Goal: Transaction & Acquisition: Purchase product/service

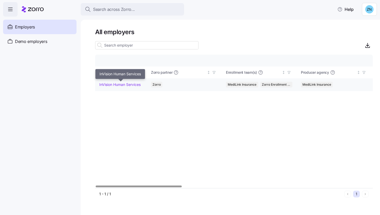
click at [134, 85] on link "InVision Human Services" at bounding box center [119, 84] width 41 height 5
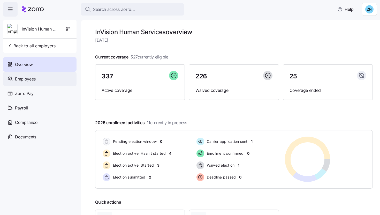
click at [56, 79] on div "Employees" at bounding box center [39, 79] width 73 height 14
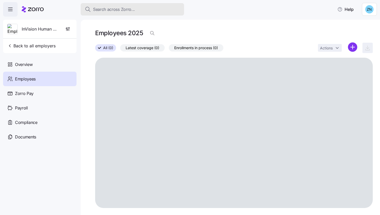
click at [164, 10] on div "Search across Zorro..." at bounding box center [132, 9] width 95 height 6
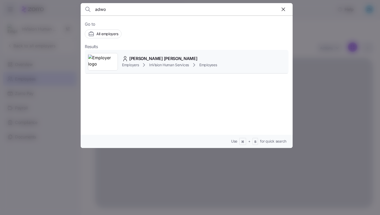
type input "adwo"
click at [177, 57] on span "[PERSON_NAME] [PERSON_NAME]" at bounding box center [163, 58] width 68 height 6
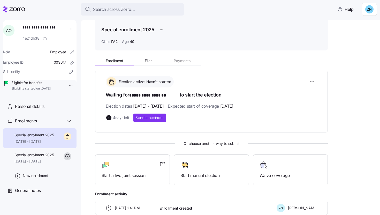
scroll to position [51, 0]
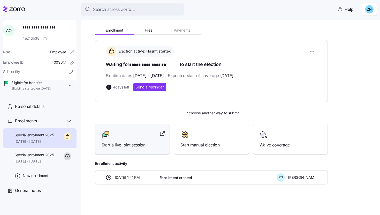
click at [156, 131] on div at bounding box center [133, 134] width 62 height 8
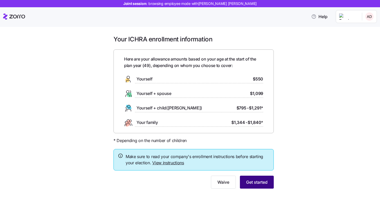
click at [268, 185] on button "Get started" at bounding box center [257, 181] width 34 height 13
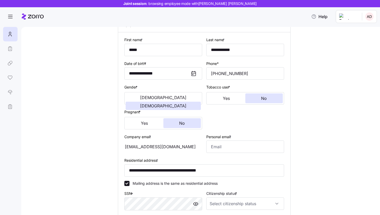
scroll to position [44, 0]
click at [171, 147] on div "aodame-darkwa@invisionhs.org" at bounding box center [163, 147] width 78 height 12
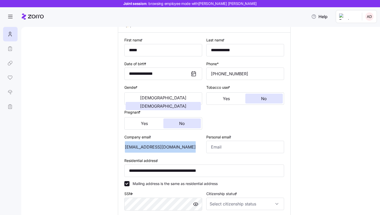
scroll to position [138, 0]
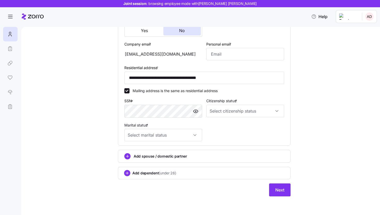
click at [245, 104] on div "Citizenship status *" at bounding box center [245, 107] width 78 height 20
click at [249, 107] on input "Citizenship status *" at bounding box center [245, 111] width 78 height 12
click at [332, 83] on div "**********" at bounding box center [204, 50] width 337 height 304
click at [166, 139] on input "Marital status *" at bounding box center [163, 135] width 78 height 12
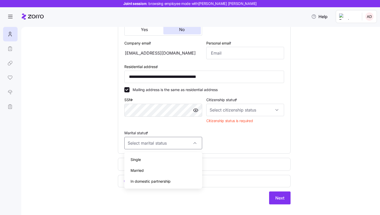
click at [96, 139] on div "**********" at bounding box center [204, 53] width 337 height 313
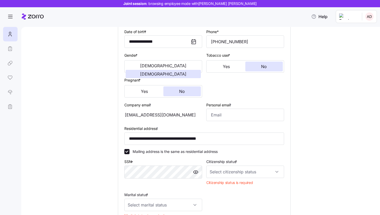
scroll to position [76, 0]
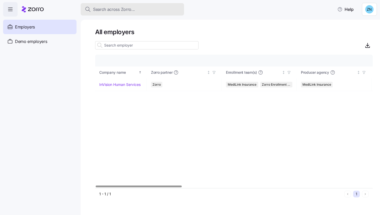
click at [139, 8] on div "Search across Zorro..." at bounding box center [132, 9] width 95 height 6
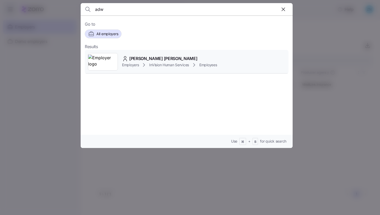
type input "adw"
click at [148, 63] on div "Employers InVision Human Services Employees" at bounding box center [169, 65] width 95 height 6
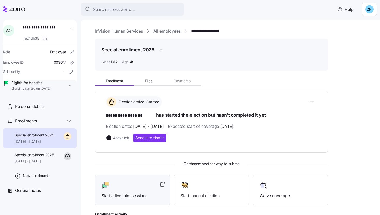
click at [137, 181] on div at bounding box center [133, 185] width 62 height 8
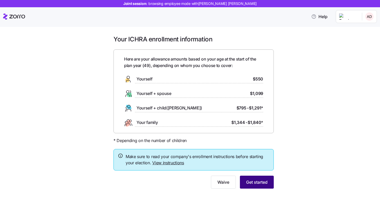
click at [262, 181] on span "Get started" at bounding box center [256, 182] width 21 height 6
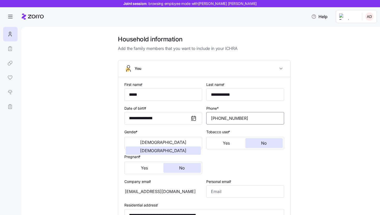
click at [254, 118] on input "[PHONE_NUMBER]" at bounding box center [245, 118] width 78 height 12
click at [157, 190] on div "[EMAIL_ADDRESS][DOMAIN_NAME]" at bounding box center [163, 191] width 78 height 12
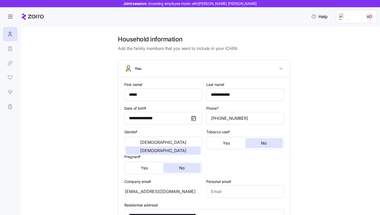
click at [159, 193] on div "[EMAIL_ADDRESS][DOMAIN_NAME]" at bounding box center [163, 191] width 78 height 12
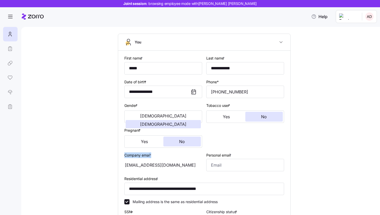
scroll to position [50, 0]
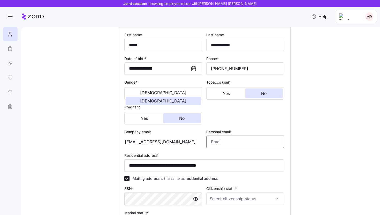
click at [231, 139] on input "Personal email *" at bounding box center [245, 141] width 78 height 12
type input "[EMAIL_ADDRESS][DOMAIN_NAME]"
click at [250, 149] on div "Personal email * [EMAIL_ADDRESS][DOMAIN_NAME]" at bounding box center [245, 138] width 82 height 24
click at [260, 145] on input "[EMAIL_ADDRESS][DOMAIN_NAME]" at bounding box center [245, 141] width 78 height 12
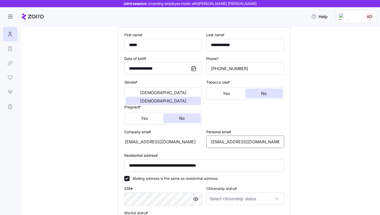
click at [260, 145] on input "[EMAIL_ADDRESS][DOMAIN_NAME]" at bounding box center [245, 141] width 78 height 12
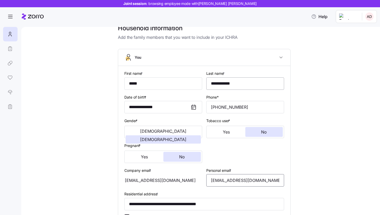
scroll to position [0, 0]
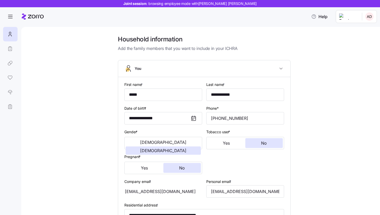
click at [232, 64] on button "You" at bounding box center [204, 68] width 172 height 17
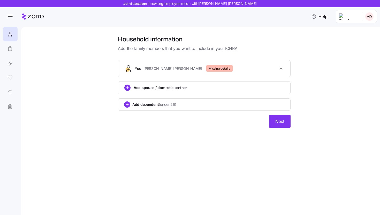
click at [269, 64] on button "You [PERSON_NAME] [PERSON_NAME] Missing details" at bounding box center [204, 68] width 172 height 17
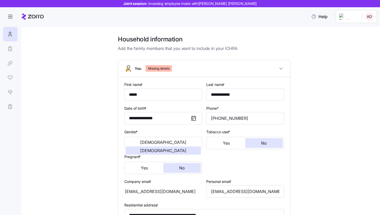
scroll to position [13, 0]
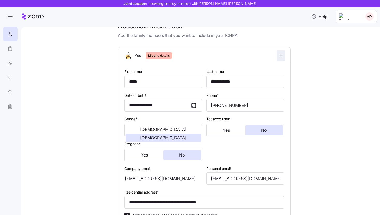
click at [281, 54] on icon "button" at bounding box center [280, 55] width 5 height 5
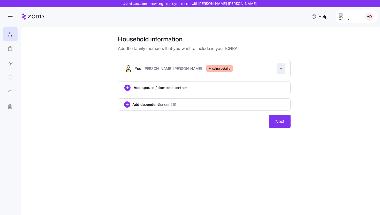
scroll to position [0, 0]
click at [283, 67] on icon "button" at bounding box center [280, 68] width 5 height 5
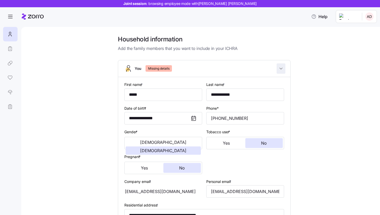
click at [283, 67] on icon "button" at bounding box center [280, 68] width 5 height 5
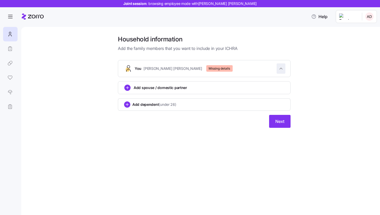
click at [283, 67] on icon "button" at bounding box center [280, 68] width 5 height 5
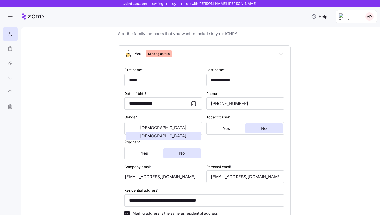
scroll to position [14, 0]
click at [280, 55] on icon "button" at bounding box center [280, 54] width 5 height 5
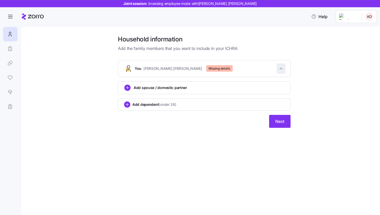
click at [282, 69] on icon "button" at bounding box center [281, 68] width 3 height 1
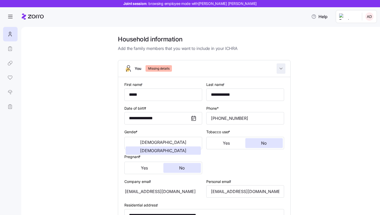
click at [282, 69] on icon "button" at bounding box center [280, 68] width 5 height 5
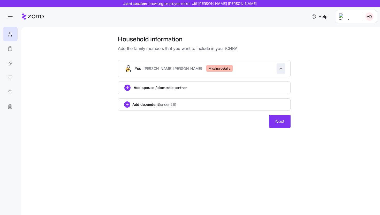
click at [284, 71] on span "button" at bounding box center [281, 69] width 8 height 10
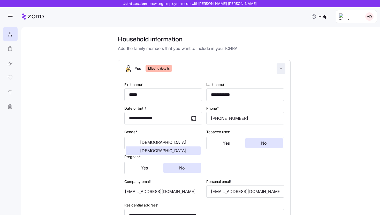
click at [283, 71] on span "button" at bounding box center [281, 69] width 8 height 10
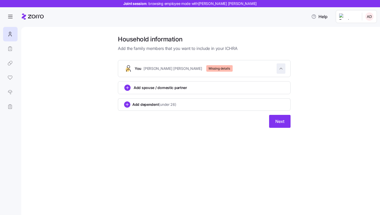
click at [283, 71] on span "button" at bounding box center [281, 69] width 8 height 10
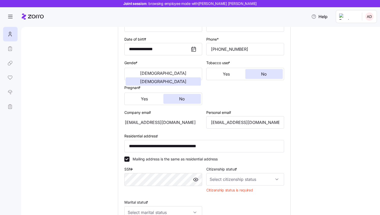
scroll to position [72, 0]
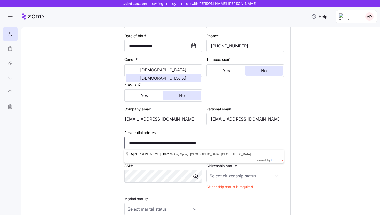
drag, startPoint x: 156, startPoint y: 143, endPoint x: 146, endPoint y: 142, distance: 10.4
click at [146, 142] on input "**********" at bounding box center [204, 142] width 160 height 12
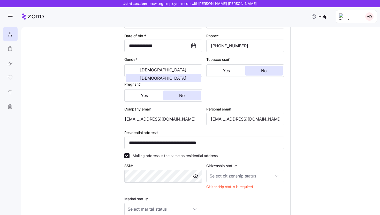
click at [85, 142] on div "**********" at bounding box center [204, 124] width 337 height 323
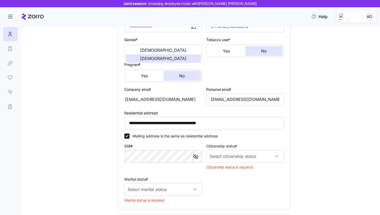
scroll to position [93, 0]
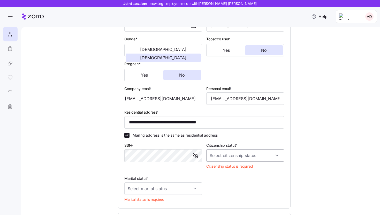
click at [219, 156] on input "Citizenship status *" at bounding box center [245, 155] width 78 height 12
click at [224, 176] on div "[DEMOGRAPHIC_DATA] citizen" at bounding box center [245, 171] width 74 height 11
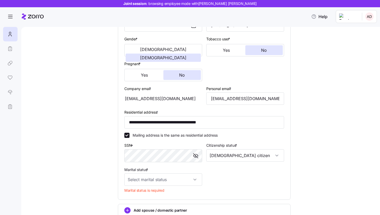
type input "[DEMOGRAPHIC_DATA] citizen"
click at [199, 159] on span "button" at bounding box center [196, 156] width 8 height 8
click at [183, 182] on input "Marital status *" at bounding box center [163, 179] width 78 height 12
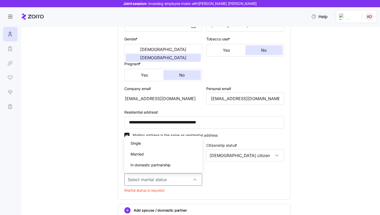
click at [175, 164] on div "In domestic partnership" at bounding box center [163, 164] width 74 height 11
type input "In domestic partnership"
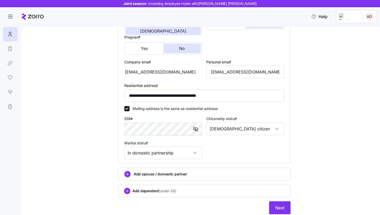
scroll to position [138, 0]
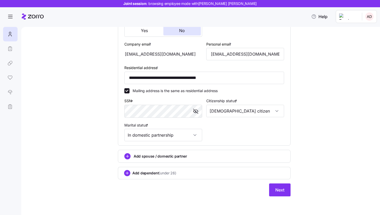
click at [179, 154] on span "Add spouse / domestic partner" at bounding box center [160, 156] width 53 height 5
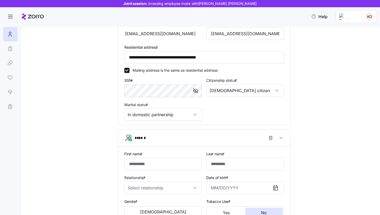
scroll to position [161, 0]
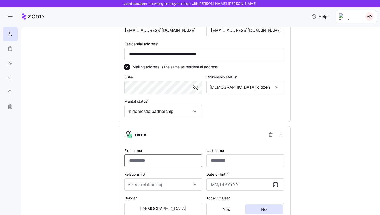
click at [177, 163] on input "First name *" at bounding box center [163, 160] width 78 height 12
type input "*"
type input "****"
type input "*"
type input "****"
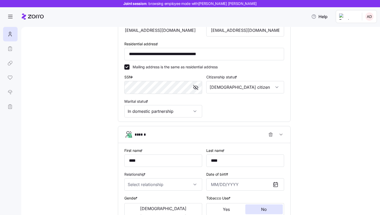
click at [147, 175] on label "Relationship *" at bounding box center [135, 174] width 22 height 6
click at [148, 178] on input "Relationship *" at bounding box center [163, 184] width 78 height 12
click at [148, 182] on input "Relationship *" at bounding box center [163, 184] width 78 height 12
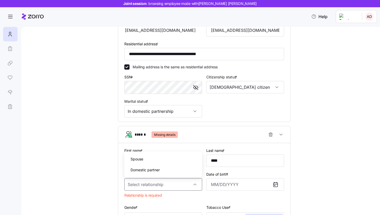
click at [154, 173] on div "Domestic partner" at bounding box center [163, 169] width 74 height 11
type input "Domestic partner"
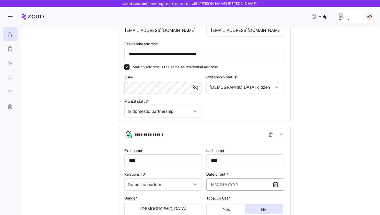
click at [211, 187] on input "Date of birth *" at bounding box center [245, 184] width 78 height 12
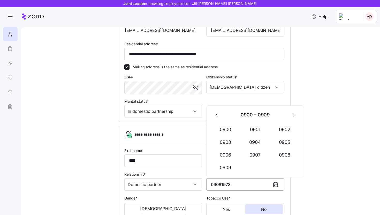
type input "[DATE], 0907"
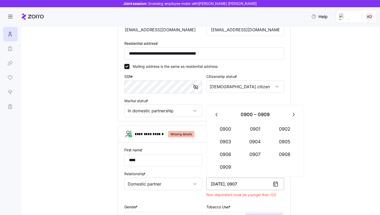
click at [221, 187] on input "[DATE], 0907" at bounding box center [245, 184] width 78 height 12
click at [229, 183] on input "[DATE], 0907" at bounding box center [245, 184] width 78 height 12
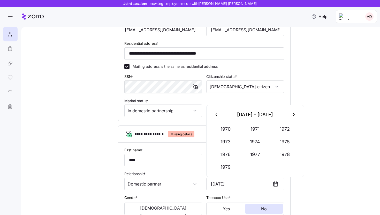
type input "[DATE]"
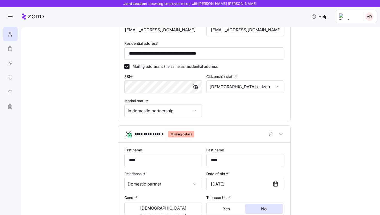
click at [254, 196] on div "Tobacco User * Yes No" at bounding box center [245, 204] width 78 height 21
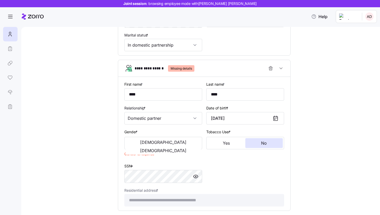
scroll to position [228, 0]
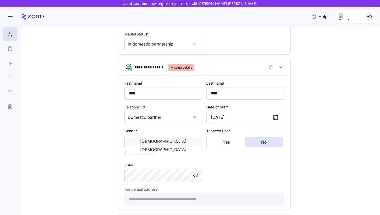
click at [150, 145] on button "[DEMOGRAPHIC_DATA]" at bounding box center [163, 141] width 75 height 8
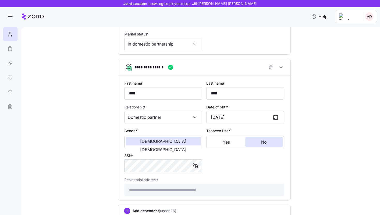
click at [231, 170] on div "**********" at bounding box center [204, 138] width 164 height 120
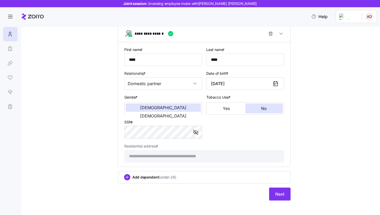
scroll to position [267, 0]
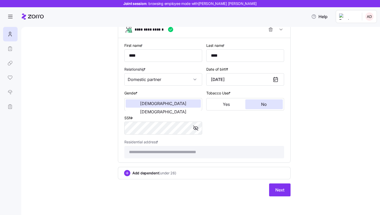
click at [221, 174] on div "Add dependent (under 26)" at bounding box center [204, 173] width 160 height 6
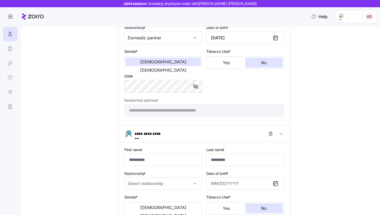
scroll to position [320, 0]
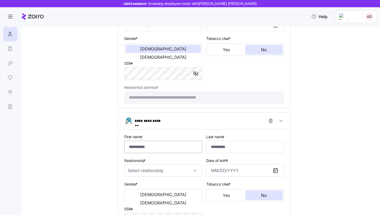
click at [170, 151] on input "First name *" at bounding box center [163, 147] width 78 height 12
drag, startPoint x: 144, startPoint y: 150, endPoint x: 122, endPoint y: 150, distance: 21.4
click at [122, 150] on div "**********" at bounding box center [204, 191] width 172 height 124
type input "*"
type input "****"
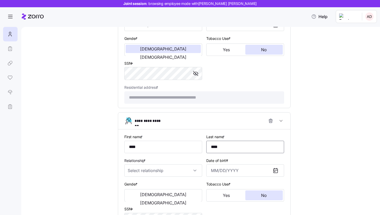
click at [248, 148] on input "****" at bounding box center [245, 147] width 78 height 12
type input "****"
click at [188, 172] on input "Relationship *" at bounding box center [163, 170] width 78 height 12
click at [170, 189] on div "Child" at bounding box center [163, 187] width 74 height 11
type input "Child"
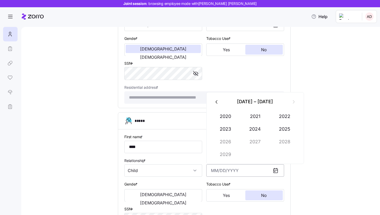
click at [223, 170] on input "Date of birth *" at bounding box center [245, 170] width 78 height 12
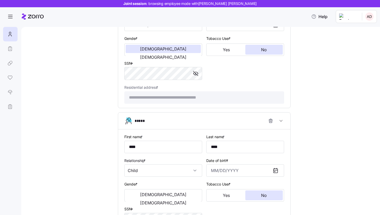
click at [183, 158] on div "Relationship * Child" at bounding box center [163, 167] width 82 height 24
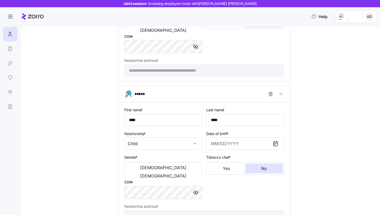
scroll to position [349, 0]
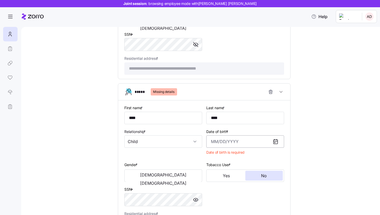
click at [216, 141] on input "Date of birth *" at bounding box center [245, 141] width 78 height 12
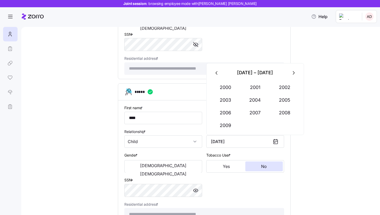
type input "[DATE]"
click at [236, 157] on div "Tobacco User * Yes No" at bounding box center [245, 162] width 78 height 21
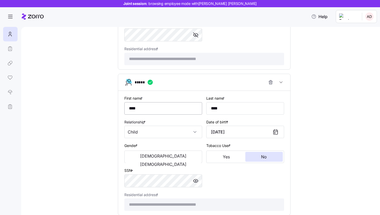
scroll to position [361, 0]
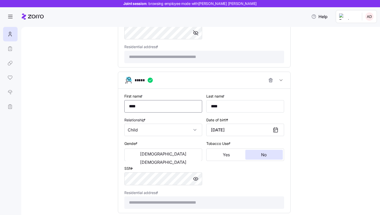
click at [138, 106] on input "****" at bounding box center [163, 106] width 78 height 12
click at [135, 106] on input "****" at bounding box center [163, 106] width 78 height 12
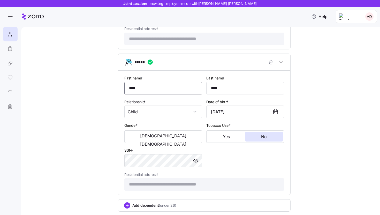
scroll to position [381, 0]
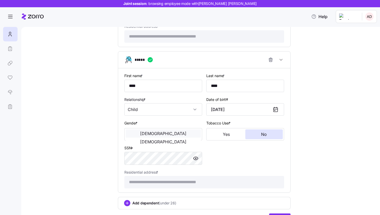
click at [148, 135] on span "[DEMOGRAPHIC_DATA]" at bounding box center [163, 133] width 46 height 4
click at [219, 160] on div "**********" at bounding box center [204, 130] width 164 height 120
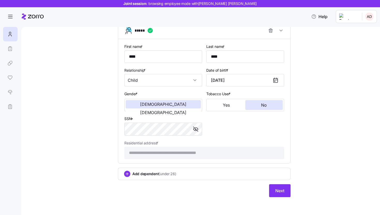
scroll to position [414, 0]
click at [131, 175] on div "Add dependent (under 26)" at bounding box center [204, 173] width 160 height 6
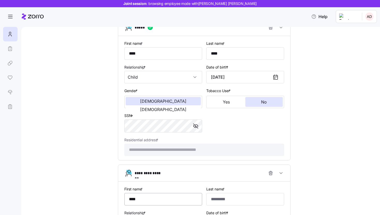
type input "****"
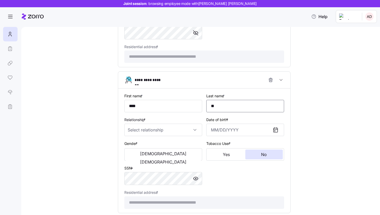
scroll to position [508, 0]
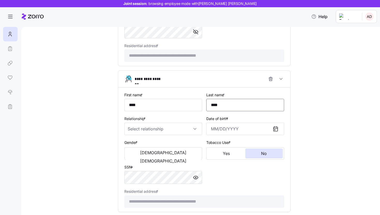
click at [250, 110] on input "****" at bounding box center [245, 105] width 78 height 12
type input "********"
click at [153, 135] on input "Relationship *" at bounding box center [163, 128] width 78 height 12
click at [147, 145] on div "Child" at bounding box center [163, 146] width 74 height 11
type input "Child"
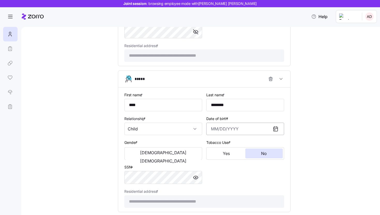
click at [215, 131] on input "Date of birth *" at bounding box center [245, 128] width 78 height 12
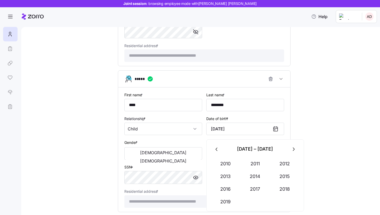
type input "[DATE]"
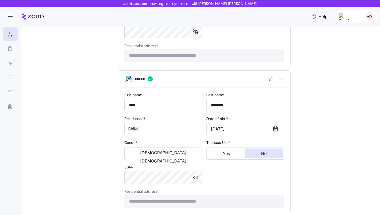
click at [282, 118] on div "Date of birth * [DEMOGRAPHIC_DATA]" at bounding box center [245, 125] width 78 height 20
click at [150, 155] on button "[DEMOGRAPHIC_DATA]" at bounding box center [163, 152] width 75 height 8
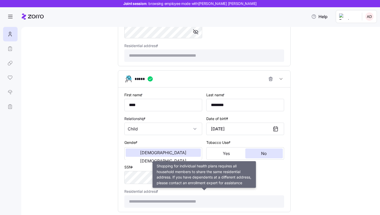
click at [198, 197] on div "**********" at bounding box center [204, 198] width 160 height 20
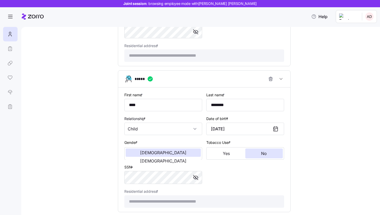
click at [234, 188] on div "**********" at bounding box center [204, 149] width 164 height 120
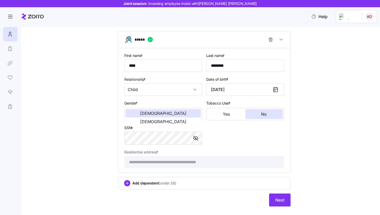
click at [157, 186] on span "Add dependent (under 26)" at bounding box center [154, 182] width 44 height 5
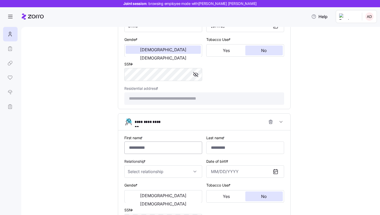
scroll to position [611, 0]
click at [272, 123] on icon "button" at bounding box center [270, 121] width 3 height 3
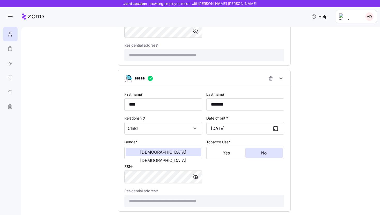
scroll to position [560, 0]
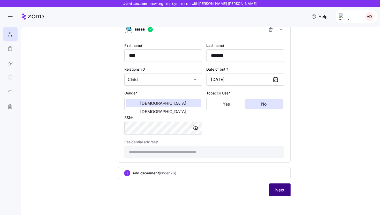
click at [284, 191] on button "Next" at bounding box center [279, 189] width 21 height 13
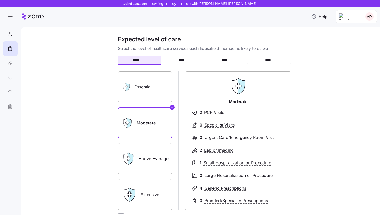
scroll to position [68, 0]
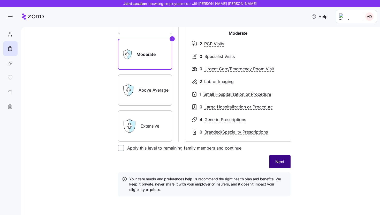
click at [283, 155] on button "Next" at bounding box center [279, 161] width 21 height 13
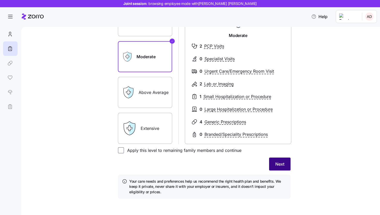
click at [282, 169] on button "Next" at bounding box center [279, 163] width 21 height 13
click at [181, 148] on label "Apply this level to remaining family members and continue" at bounding box center [182, 150] width 117 height 6
click at [124, 148] on input "Apply this level to remaining family members and continue" at bounding box center [121, 150] width 6 height 6
checkbox input "true"
click at [278, 169] on button "Next" at bounding box center [279, 163] width 21 height 13
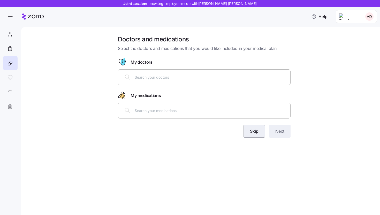
click at [260, 132] on button "Skip" at bounding box center [253, 131] width 21 height 13
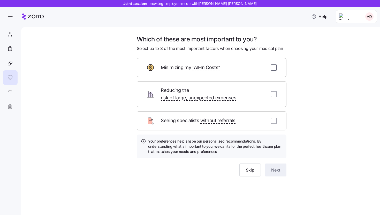
click at [275, 67] on input "checkbox" at bounding box center [274, 67] width 6 height 6
checkbox input "true"
click at [275, 91] on input "checkbox" at bounding box center [274, 94] width 6 height 6
checkbox input "true"
click at [277, 118] on input "checkbox" at bounding box center [274, 121] width 6 height 6
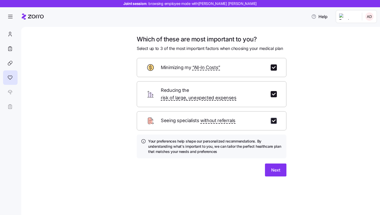
checkbox input "true"
click at [275, 166] on button "Next" at bounding box center [275, 169] width 21 height 13
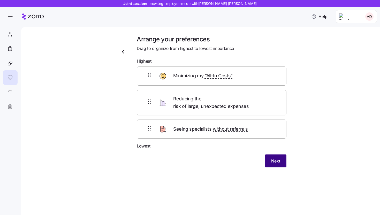
click at [275, 154] on button "Next" at bounding box center [275, 160] width 21 height 13
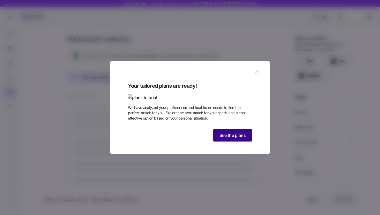
click at [238, 138] on span "See the plans" at bounding box center [232, 135] width 26 height 6
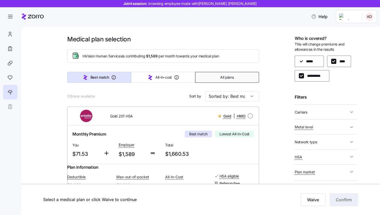
click at [238, 79] on button "All plans" at bounding box center [227, 77] width 64 height 11
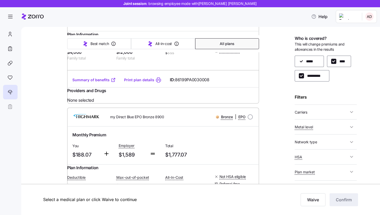
scroll to position [667, 0]
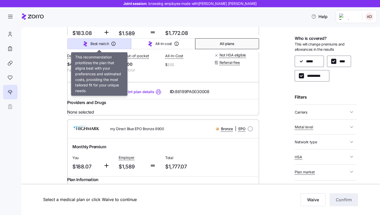
click at [105, 47] on button "Best match" at bounding box center [99, 43] width 64 height 11
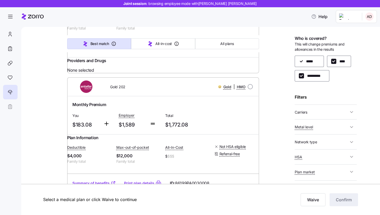
scroll to position [478, 0]
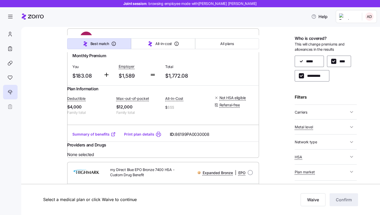
click at [120, 41] on span "Gold 202" at bounding box center [117, 37] width 15 height 5
click at [135, 85] on div "Monthly Premium You $183.08 Employer $1,589 Total $1,772.08" at bounding box center [163, 66] width 192 height 38
click at [120, 41] on span "Gold 202" at bounding box center [117, 37] width 15 height 5
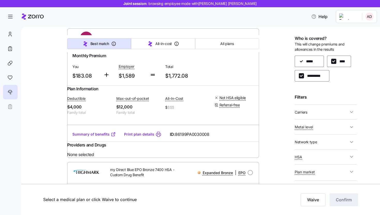
click at [120, 41] on span "Gold 202" at bounding box center [117, 37] width 15 height 5
click at [139, 59] on div "Monthly Premium" at bounding box center [162, 55] width 181 height 6
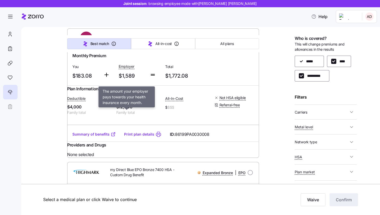
click at [128, 69] on span "Employer" at bounding box center [127, 66] width 16 height 5
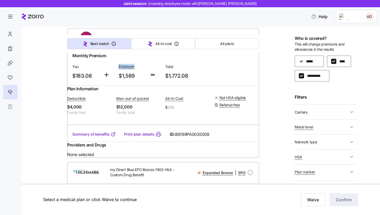
click at [128, 69] on span "Employer" at bounding box center [127, 66] width 16 height 5
click at [173, 69] on span "Total" at bounding box center [186, 66] width 42 height 5
click at [147, 43] on div "Gold 202" at bounding box center [140, 38] width 76 height 11
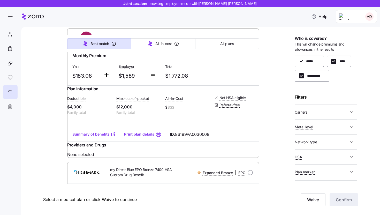
click at [147, 43] on div "Gold 202" at bounding box center [140, 38] width 76 height 11
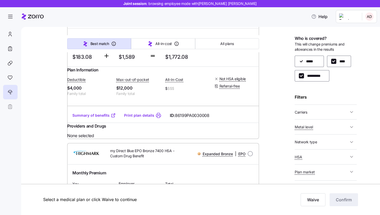
click at [103, 118] on link "Summary of benefits" at bounding box center [93, 115] width 43 height 5
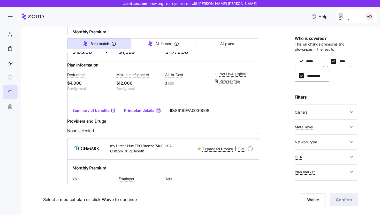
scroll to position [502, 0]
click at [179, 58] on div "Total $1,772.08" at bounding box center [186, 47] width 47 height 21
click at [182, 56] on span "$1,772.08" at bounding box center [186, 52] width 42 height 9
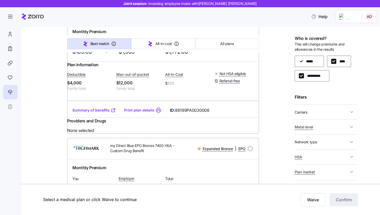
click at [158, 61] on div "Monthly Premium You $183.08 Employer $1,589 Total $1,772.08" at bounding box center [163, 42] width 192 height 38
drag, startPoint x: 166, startPoint y: 97, endPoint x: 197, endPoint y: 97, distance: 30.5
click at [197, 56] on span "$1,772.08" at bounding box center [186, 52] width 42 height 9
drag, startPoint x: 197, startPoint y: 97, endPoint x: 152, endPoint y: 96, distance: 45.0
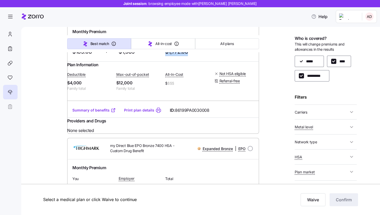
click at [152, 58] on div "Monthly Premium You $183.08 Employer $1,589 Total $1,772.08" at bounding box center [163, 42] width 186 height 32
click at [164, 58] on div "Total $1,772.08" at bounding box center [186, 47] width 47 height 21
drag, startPoint x: 164, startPoint y: 101, endPoint x: 193, endPoint y: 102, distance: 29.2
click at [193, 58] on div "Total $1,772.08" at bounding box center [186, 47] width 47 height 21
click at [193, 56] on span "$1,772.08" at bounding box center [186, 52] width 42 height 9
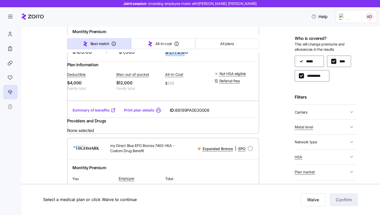
drag, startPoint x: 184, startPoint y: 98, endPoint x: 150, endPoint y: 102, distance: 34.4
click at [150, 58] on div "Monthly Premium You $183.08 Employer $1,589 Total $1,772.08" at bounding box center [163, 42] width 186 height 32
click at [150, 56] on div at bounding box center [153, 50] width 6 height 11
drag, startPoint x: 165, startPoint y: 101, endPoint x: 191, endPoint y: 101, distance: 25.3
click at [191, 56] on span "$1,772.08" at bounding box center [186, 52] width 42 height 9
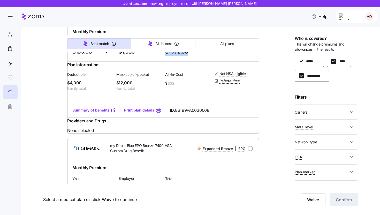
click at [191, 56] on span "$1,772.08" at bounding box center [186, 52] width 42 height 9
drag, startPoint x: 187, startPoint y: 99, endPoint x: 164, endPoint y: 99, distance: 23.5
click at [164, 58] on div "Total $1,772.08" at bounding box center [186, 47] width 47 height 21
drag, startPoint x: 165, startPoint y: 99, endPoint x: 187, endPoint y: 98, distance: 22.5
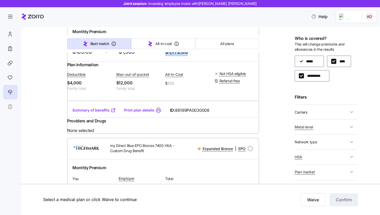
click at [187, 58] on div "Total $1,772.08" at bounding box center [186, 47] width 47 height 21
click at [187, 56] on span "$1,772.08" at bounding box center [186, 52] width 42 height 9
drag, startPoint x: 187, startPoint y: 98, endPoint x: 164, endPoint y: 100, distance: 23.8
click at [164, 58] on div "Total $1,772.08" at bounding box center [186, 47] width 47 height 21
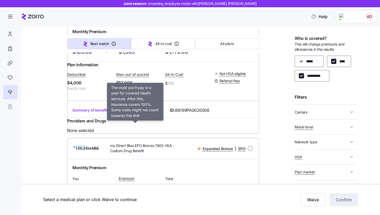
click at [134, 77] on span "Max-out-of-pocket" at bounding box center [132, 74] width 33 height 5
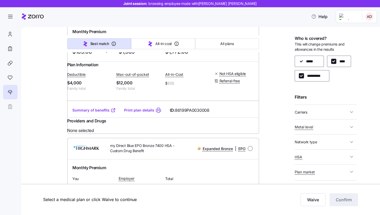
click at [106, 113] on link "Summary of benefits" at bounding box center [93, 110] width 43 height 5
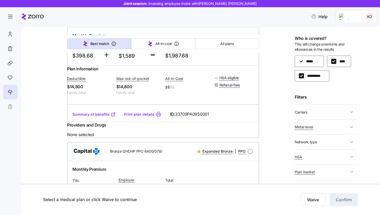
scroll to position [634, 0]
click at [231, 41] on span "All plans" at bounding box center [226, 43] width 13 height 5
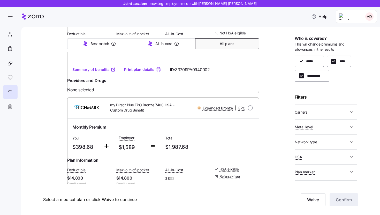
scroll to position [1001, 0]
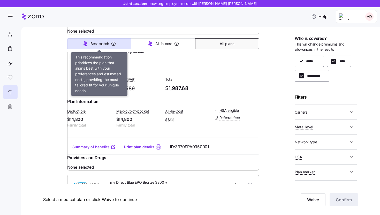
click at [109, 48] on button "Best match" at bounding box center [99, 43] width 64 height 11
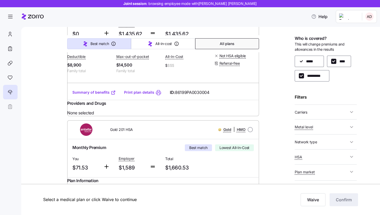
type input "Sorted by: Best match"
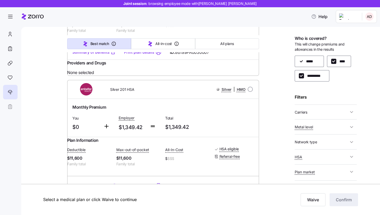
scroll to position [0, 0]
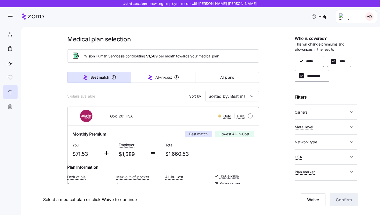
click at [345, 114] on span "Carriers" at bounding box center [322, 112] width 54 height 6
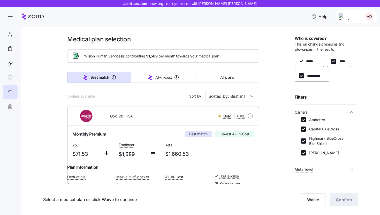
click at [319, 156] on div "Ambetter Capital BlueCross Highmark BlueCross BlueShield [PERSON_NAME]" at bounding box center [326, 138] width 50 height 42
click at [320, 153] on label "[PERSON_NAME]" at bounding box center [322, 152] width 33 height 5
click at [306, 153] on input "[PERSON_NAME]" at bounding box center [303, 152] width 5 height 5
checkbox input "false"
click at [324, 131] on label "Capital BlueCross" at bounding box center [322, 128] width 33 height 5
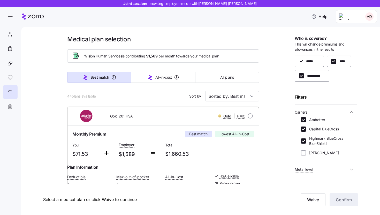
click at [306, 131] on input "Capital BlueCross" at bounding box center [303, 128] width 5 height 5
checkbox input "false"
click at [321, 125] on div "Ambetter Capital BlueCross Highmark BlueCross BlueShield [PERSON_NAME]" at bounding box center [326, 136] width 50 height 38
click at [318, 122] on div "Ambetter Capital BlueCross Highmark BlueCross BlueShield [PERSON_NAME]" at bounding box center [326, 136] width 50 height 38
click at [313, 120] on label "Ambetter" at bounding box center [315, 119] width 19 height 5
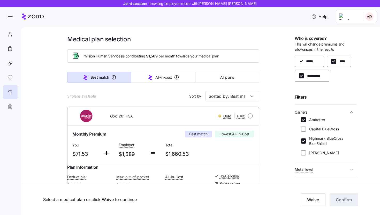
click at [306, 120] on input "Ambetter" at bounding box center [303, 119] width 5 height 5
checkbox input "false"
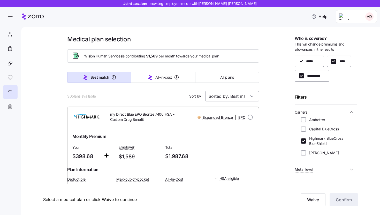
click at [245, 98] on input "Sorted by: Best match" at bounding box center [232, 96] width 54 height 10
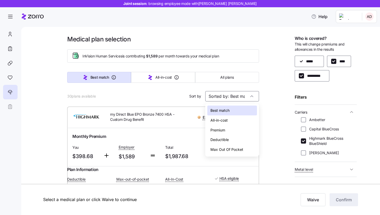
click at [237, 140] on div "Deductible" at bounding box center [232, 140] width 50 height 10
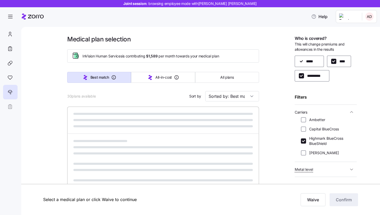
type input "Sorted by: Deductible"
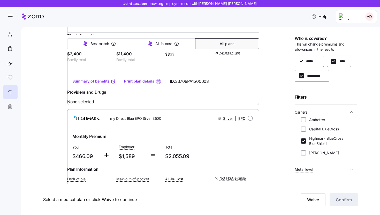
scroll to position [2146, 0]
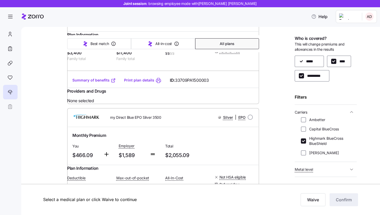
click at [310, 141] on label "Highmark BlueCross BlueShield" at bounding box center [328, 141] width 44 height 10
click at [306, 141] on input "Highmark BlueCross BlueShield" at bounding box center [303, 140] width 5 height 5
checkbox input "false"
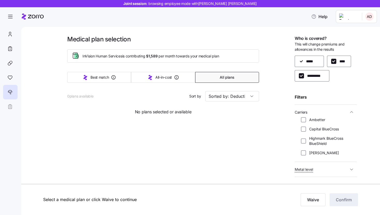
scroll to position [0, 0]
click at [311, 116] on button "Carriers" at bounding box center [326, 112] width 62 height 11
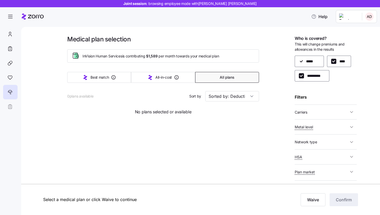
click at [316, 111] on span "Carriers" at bounding box center [322, 112] width 54 height 6
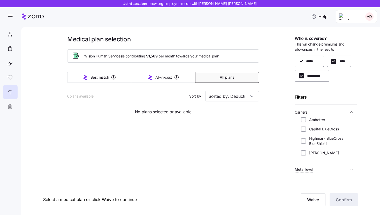
click at [315, 121] on label "Ambetter" at bounding box center [315, 119] width 19 height 5
click at [306, 121] on input "Ambetter" at bounding box center [303, 119] width 5 height 5
checkbox input "true"
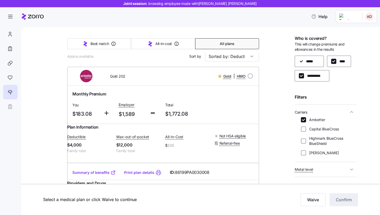
scroll to position [41, 0]
click at [116, 77] on span "Gold 202" at bounding box center [117, 75] width 15 height 5
click at [130, 128] on div "Plan Information Deductible $4,000 Family total Max-out-of-pocket $12,000 Famil…" at bounding box center [163, 143] width 192 height 41
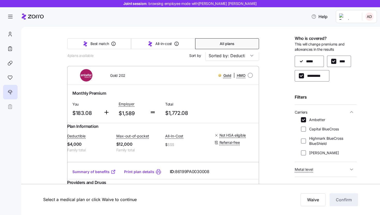
click at [126, 131] on div "Plan Information Deductible $4,000 Family total Max-out-of-pocket $12,000 Famil…" at bounding box center [163, 143] width 192 height 41
click at [134, 125] on div "Plan Information Deductible $4,000 Family total Max-out-of-pocket $12,000 Famil…" at bounding box center [163, 143] width 192 height 41
click at [170, 147] on span "$$$" at bounding box center [170, 144] width 7 height 5
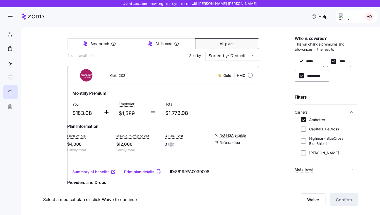
click at [170, 147] on span "$$$" at bounding box center [170, 144] width 7 height 5
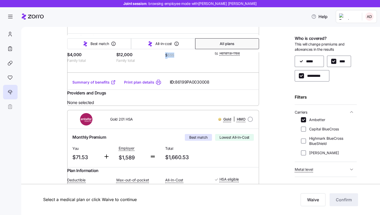
scroll to position [159, 0]
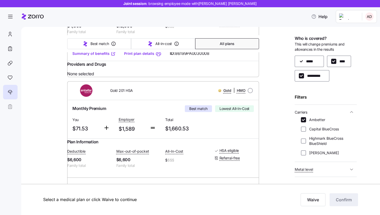
click at [170, 135] on div "Total $1,660.53" at bounding box center [186, 124] width 47 height 21
click at [179, 154] on span "All-In-Cost" at bounding box center [174, 151] width 18 height 5
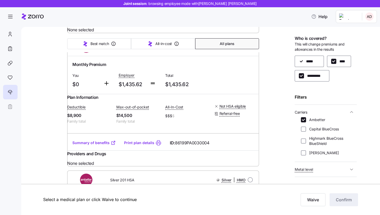
scroll to position [336, 0]
click at [109, 145] on link "Summary of benefits" at bounding box center [93, 142] width 43 height 5
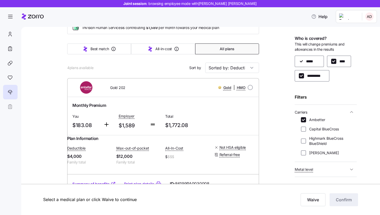
scroll to position [0, 0]
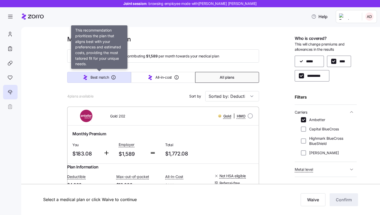
click at [102, 76] on span "Best match" at bounding box center [99, 77] width 18 height 5
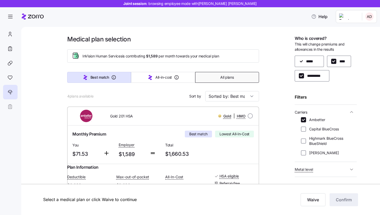
click at [211, 73] on button "All plans" at bounding box center [227, 77] width 64 height 11
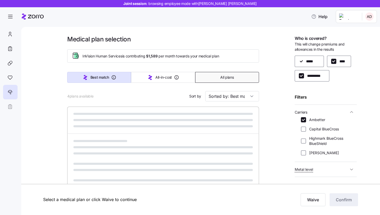
type input "Sorted by: Premium"
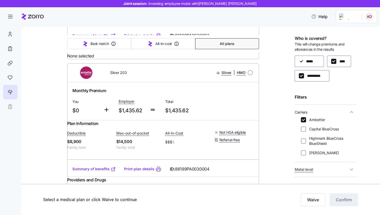
scroll to position [208, 0]
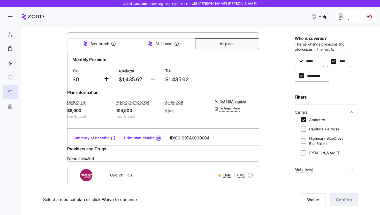
click at [326, 170] on span "Metal level" at bounding box center [322, 169] width 54 height 6
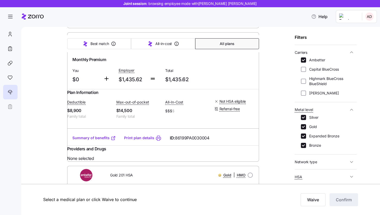
click at [320, 146] on label "Bronze" at bounding box center [313, 145] width 15 height 5
click at [306, 146] on input "Bronze" at bounding box center [303, 145] width 5 height 5
click at [320, 145] on label "Bronze" at bounding box center [313, 145] width 15 height 5
click at [306, 145] on input "Bronze" at bounding box center [303, 145] width 5 height 5
checkbox input "true"
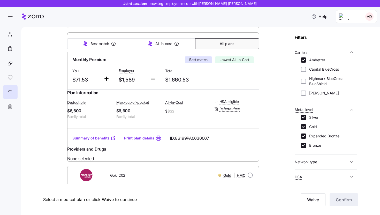
scroll to position [343, 0]
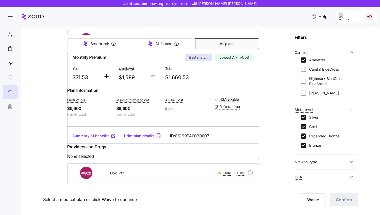
click at [89, 138] on link "Summary of benefits" at bounding box center [93, 135] width 43 height 5
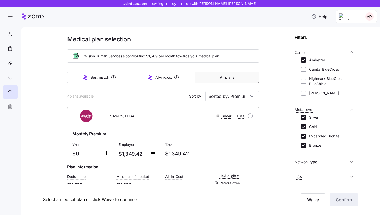
scroll to position [59, 0]
click at [118, 117] on span "Silver 201 HSA" at bounding box center [122, 115] width 24 height 5
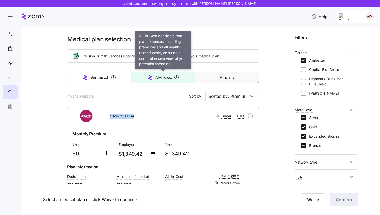
click at [153, 79] on icon "button" at bounding box center [150, 77] width 6 height 6
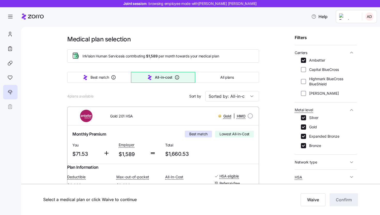
click at [113, 84] on div "Best match All-in-cost All plans" at bounding box center [163, 77] width 192 height 17
click at [111, 82] on button "Best match" at bounding box center [99, 77] width 64 height 11
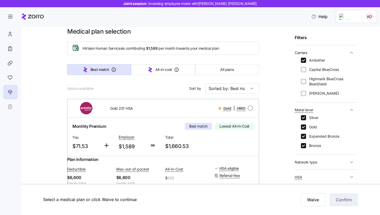
scroll to position [0, 0]
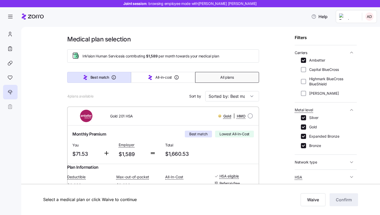
click at [210, 77] on button "All plans" at bounding box center [227, 77] width 64 height 11
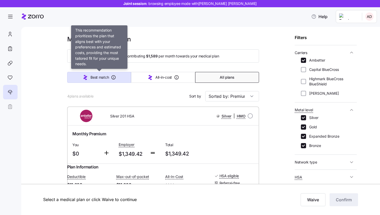
click at [103, 74] on button "Best match" at bounding box center [99, 77] width 64 height 11
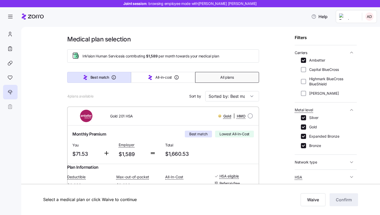
click at [228, 73] on button "All plans" at bounding box center [227, 77] width 64 height 11
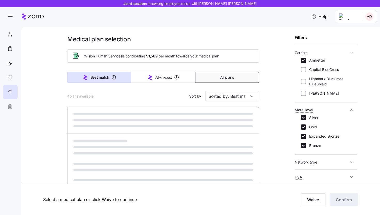
type input "Sorted by: Premium"
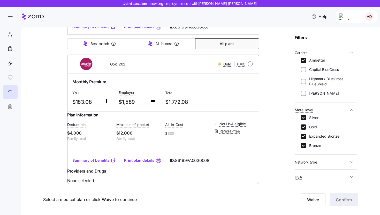
scroll to position [496, 0]
click at [202, 164] on span "86199PA0030008" at bounding box center [192, 160] width 34 height 6
click at [211, 162] on div "Summary of benefits Print plan details ID: 86199PA0030008" at bounding box center [163, 160] width 192 height 15
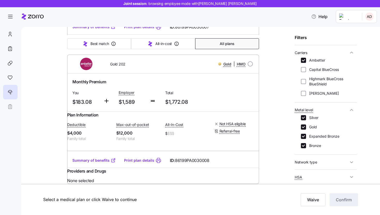
click at [206, 164] on span "86199PA0030008" at bounding box center [192, 160] width 34 height 6
click at [213, 165] on div "Summary of benefits Print plan details ID: 86199PA0030008" at bounding box center [163, 160] width 192 height 15
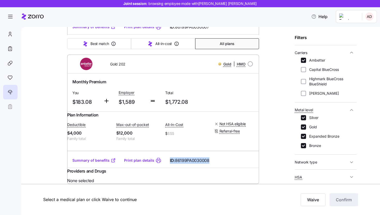
click at [213, 165] on div "Summary of benefits Print plan details ID: 86199PA0030008" at bounding box center [163, 160] width 192 height 15
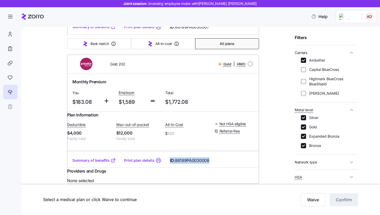
click at [213, 165] on div "Summary of benefits Print plan details ID: 86199PA0030008" at bounding box center [163, 160] width 192 height 15
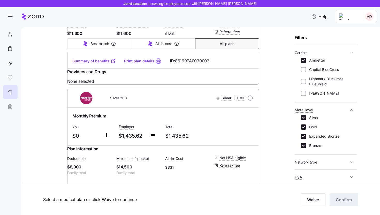
scroll to position [0, 0]
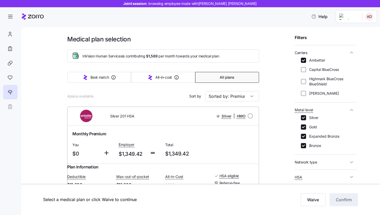
click at [316, 145] on label "Bronze" at bounding box center [313, 145] width 15 height 5
click at [306, 145] on input "Bronze" at bounding box center [303, 145] width 5 height 5
checkbox input "false"
click at [316, 135] on label "Expanded Bronze" at bounding box center [322, 136] width 33 height 5
click at [306, 135] on input "Expanded Bronze" at bounding box center [303, 136] width 5 height 5
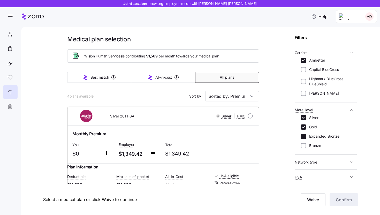
checkbox input "false"
click at [314, 126] on label "Gold" at bounding box center [311, 126] width 11 height 5
click at [306, 126] on input "Gold" at bounding box center [303, 126] width 5 height 5
checkbox input "false"
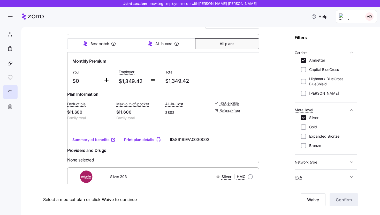
scroll to position [65, 0]
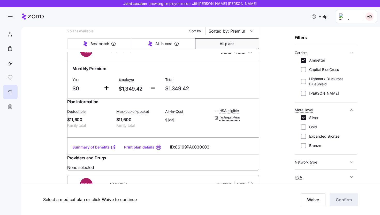
click at [91, 150] on link "Summary of benefits" at bounding box center [93, 146] width 43 height 5
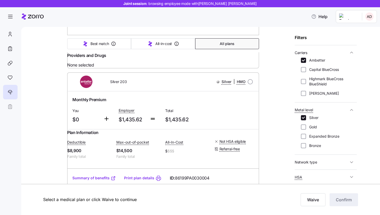
scroll to position [216, 0]
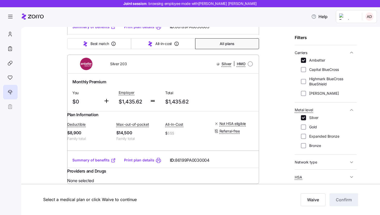
click at [89, 157] on link "Summary of benefits" at bounding box center [93, 159] width 43 height 5
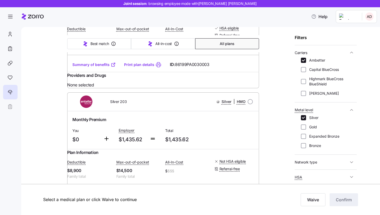
scroll to position [0, 0]
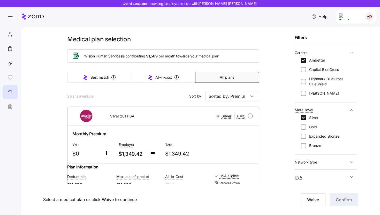
click at [313, 117] on label "Silver" at bounding box center [312, 117] width 12 height 5
click at [306, 117] on input "Silver" at bounding box center [303, 117] width 5 height 5
checkbox input "false"
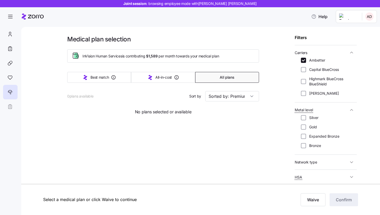
click at [314, 127] on label "Gold" at bounding box center [311, 126] width 11 height 5
click at [306, 127] on input "Gold" at bounding box center [303, 126] width 5 height 5
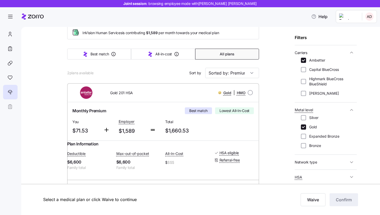
scroll to position [17, 0]
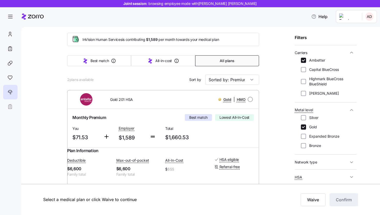
click at [315, 124] on label "Gold" at bounding box center [311, 126] width 11 height 5
click at [306, 124] on input "Gold" at bounding box center [303, 126] width 5 height 5
checkbox input "false"
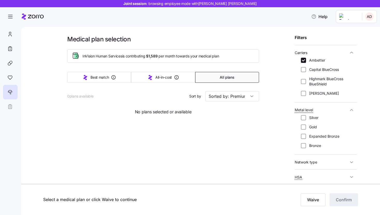
scroll to position [0, 0]
click at [315, 116] on label "Silver" at bounding box center [312, 117] width 12 height 5
click at [306, 116] on input "Silver" at bounding box center [303, 117] width 5 height 5
checkbox input "true"
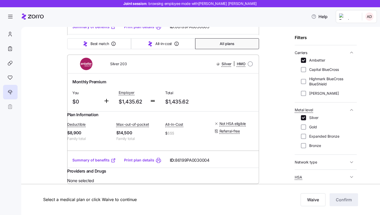
scroll to position [216, 0]
click at [104, 157] on link "Summary of benefits" at bounding box center [93, 159] width 43 height 5
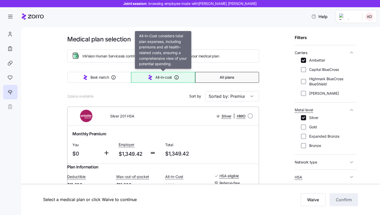
click at [174, 75] on icon "button" at bounding box center [176, 77] width 5 height 5
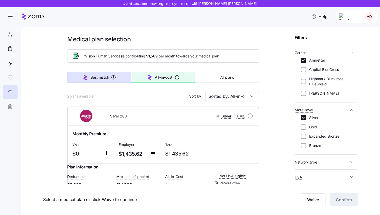
click at [110, 81] on button "Best match" at bounding box center [99, 77] width 64 height 11
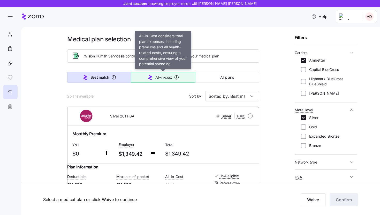
click at [164, 77] on span "All-in-cost" at bounding box center [163, 77] width 17 height 5
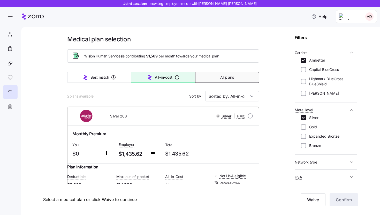
click at [226, 79] on span "All plans" at bounding box center [226, 77] width 13 height 5
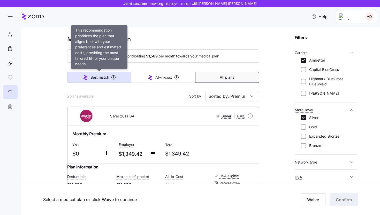
click at [109, 76] on button "Best match" at bounding box center [99, 77] width 64 height 11
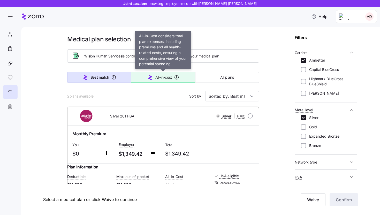
click at [170, 81] on button "All-in-cost" at bounding box center [163, 77] width 64 height 11
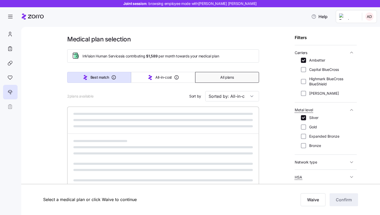
click at [225, 81] on button "All plans" at bounding box center [227, 77] width 64 height 11
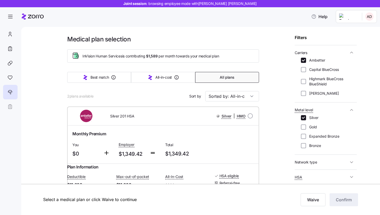
type input "Sorted by: Premium"
click at [198, 56] on span "InVision Human Services is contributing $1,589 per month towards your medical p…" at bounding box center [150, 55] width 136 height 5
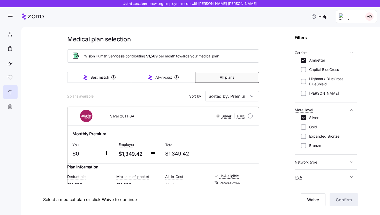
click at [194, 41] on h1 "Medical plan selection" at bounding box center [163, 39] width 192 height 8
click at [193, 56] on span "InVision Human Services is contributing $1,589 per month towards your medical p…" at bounding box center [150, 55] width 136 height 5
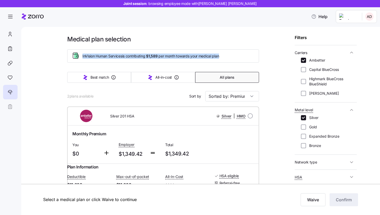
click at [140, 59] on div "InVision Human Services is contributing $1,589 per month towards your medical p…" at bounding box center [168, 56] width 172 height 6
click at [154, 50] on div "InVision Human Services is contributing $1,589 per month towards your medical p…" at bounding box center [163, 55] width 192 height 13
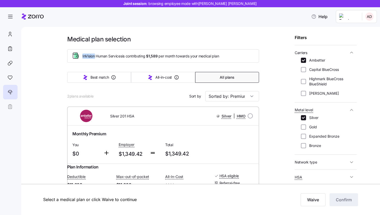
click at [154, 50] on div "InVision Human Services is contributing $1,589 per month towards your medical p…" at bounding box center [163, 55] width 192 height 13
click at [114, 40] on h1 "Medical plan selection" at bounding box center [163, 39] width 192 height 8
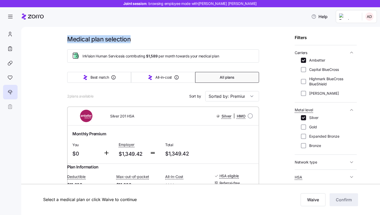
click at [114, 40] on h1 "Medical plan selection" at bounding box center [163, 39] width 192 height 8
click at [147, 59] on div "InVision Human Services is contributing $1,589 per month towards your medical p…" at bounding box center [163, 56] width 183 height 9
click at [149, 58] on span "$1,589" at bounding box center [151, 55] width 11 height 5
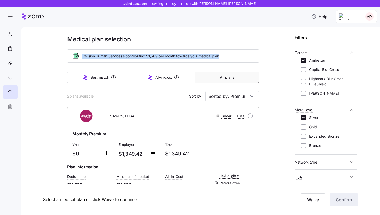
click at [149, 58] on span "$1,589" at bounding box center [151, 55] width 11 height 5
click at [122, 42] on h1 "Medical plan selection" at bounding box center [163, 39] width 192 height 8
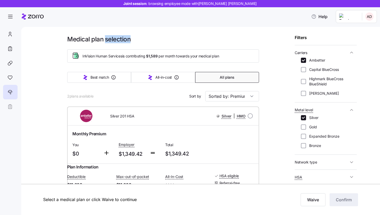
click at [122, 42] on h1 "Medical plan selection" at bounding box center [163, 39] width 192 height 8
click at [180, 57] on span "InVision Human Services is contributing $1,589 per month towards your medical p…" at bounding box center [150, 55] width 136 height 5
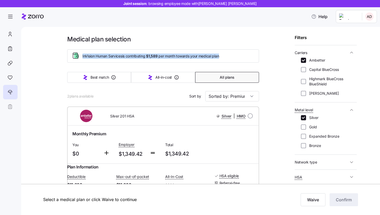
click at [180, 57] on span "InVision Human Services is contributing $1,589 per month towards your medical p…" at bounding box center [150, 55] width 136 height 5
click at [105, 43] on div at bounding box center [163, 46] width 192 height 6
click at [141, 58] on span "InVision Human Services is contributing $1,589 per month towards your medical p…" at bounding box center [150, 55] width 136 height 5
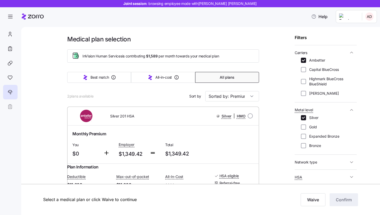
click at [141, 58] on span "InVision Human Services is contributing $1,589 per month towards your medical p…" at bounding box center [150, 55] width 136 height 5
click at [221, 37] on h1 "Medical plan selection" at bounding box center [163, 39] width 192 height 8
click at [310, 134] on label "Expanded Bronze" at bounding box center [322, 136] width 33 height 5
click at [306, 134] on input "Expanded Bronze" at bounding box center [303, 136] width 5 height 5
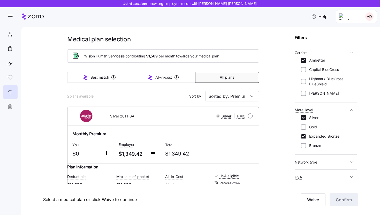
checkbox input "true"
click at [308, 130] on div "Silver Gold Expanded Bronze Bronze" at bounding box center [326, 131] width 50 height 33
click at [305, 128] on input "Gold" at bounding box center [303, 126] width 5 height 5
checkbox input "true"
click at [304, 117] on input "Silver" at bounding box center [303, 117] width 5 height 5
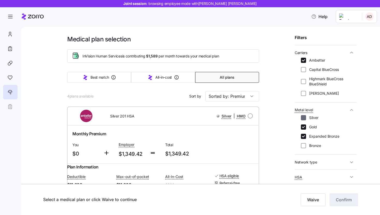
checkbox input "false"
click at [303, 135] on input "Expanded Bronze" at bounding box center [303, 136] width 5 height 5
checkbox input "false"
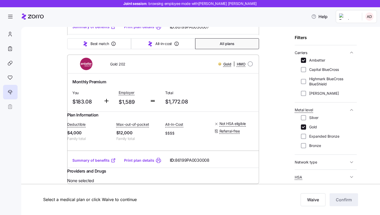
scroll to position [198, 0]
click at [123, 67] on span "Gold 202" at bounding box center [117, 64] width 15 height 5
click at [105, 158] on link "Summary of benefits" at bounding box center [93, 160] width 43 height 5
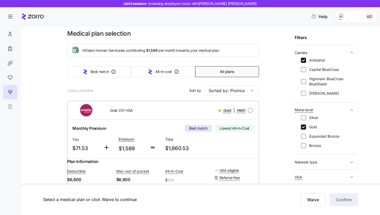
scroll to position [0, 0]
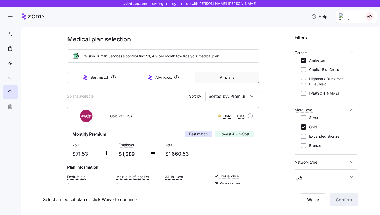
click at [157, 53] on span "$1,589" at bounding box center [151, 55] width 11 height 5
click at [166, 43] on h1 "Medical plan selection" at bounding box center [163, 39] width 192 height 8
click at [166, 57] on span "InVision Human Services is contributing $1,589 per month towards your medical p…" at bounding box center [150, 55] width 136 height 5
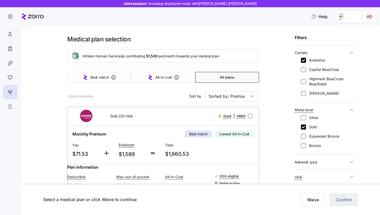
click at [166, 57] on span "InVision Human Services is contributing $1,589 per month towards your medical p…" at bounding box center [150, 55] width 136 height 5
click at [165, 60] on div "InVision Human Services is contributing $1,589 per month towards your medical p…" at bounding box center [163, 56] width 183 height 9
click at [165, 66] on div "Medical plan selection InVision Human Services is contributing $1,589 per month…" at bounding box center [163, 208] width 192 height 347
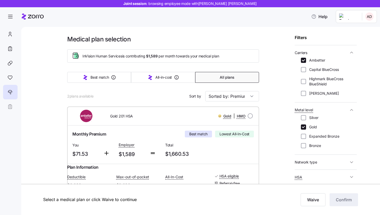
click at [171, 55] on span "InVision Human Services is contributing $1,589 per month towards your medical p…" at bounding box center [150, 55] width 136 height 5
click at [167, 66] on div "Medical plan selection InVision Human Services is contributing $1,589 per month…" at bounding box center [163, 208] width 192 height 347
click at [171, 57] on span "InVision Human Services is contributing $1,589 per month towards your medical p…" at bounding box center [150, 55] width 136 height 5
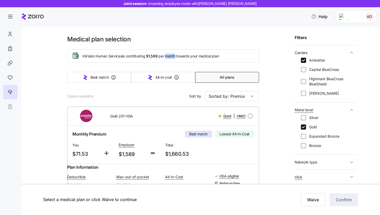
click at [171, 57] on span "InVision Human Services is contributing $1,589 per month towards your medical p…" at bounding box center [150, 55] width 136 height 5
click at [171, 64] on div "Medical plan selection InVision Human Services is contributing $1,589 per month…" at bounding box center [163, 208] width 192 height 347
click at [171, 55] on span "InVision Human Services is contributing $1,589 per month towards your medical p…" at bounding box center [150, 55] width 136 height 5
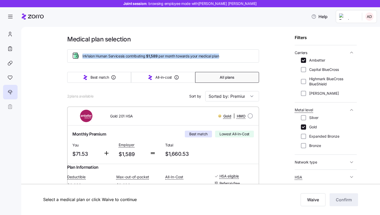
click at [171, 55] on span "InVision Human Services is contributing $1,589 per month towards your medical p…" at bounding box center [150, 55] width 136 height 5
click at [171, 72] on div "Best match All-in-cost All plans" at bounding box center [163, 77] width 192 height 17
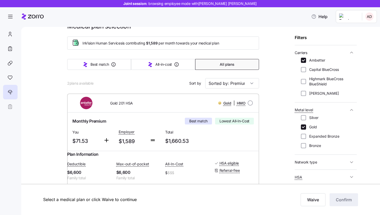
scroll to position [19, 0]
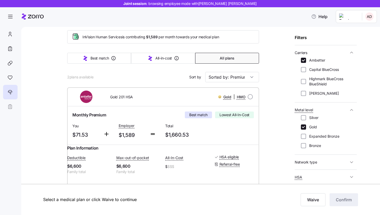
drag, startPoint x: 272, startPoint y: 53, endPoint x: 287, endPoint y: 46, distance: 16.4
click at [272, 53] on div "Medical plan selection InVision Human Services is contributing $1,589 per month…" at bounding box center [204, 189] width 329 height 347
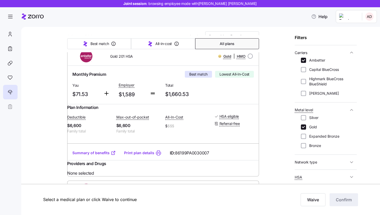
scroll to position [0, 0]
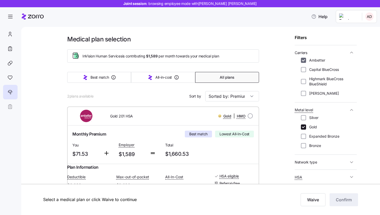
click at [304, 59] on input "Ambetter" at bounding box center [303, 60] width 5 height 5
checkbox input "false"
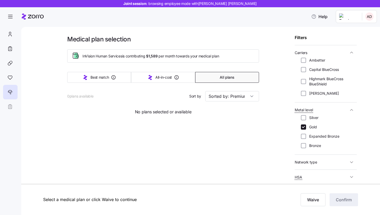
click at [304, 77] on div "Highmark BlueCross BlueShield" at bounding box center [326, 81] width 50 height 10
click at [304, 68] on input "Capital BlueCross" at bounding box center [303, 69] width 5 height 5
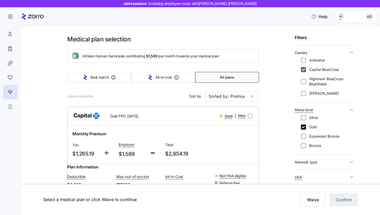
click at [305, 68] on input "Capital BlueCross" at bounding box center [303, 69] width 5 height 5
checkbox input "false"
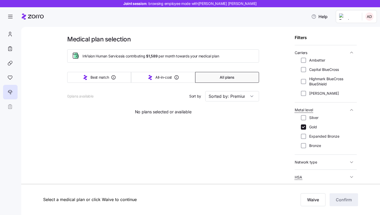
click at [304, 85] on div "Highmark BlueCross BlueShield" at bounding box center [326, 81] width 50 height 10
click at [303, 80] on input "Highmark BlueCross BlueShield" at bounding box center [303, 81] width 5 height 5
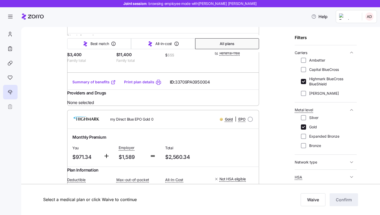
scroll to position [282, 0]
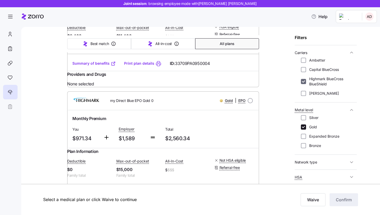
click at [304, 82] on input "Highmark BlueCross BlueShield" at bounding box center [303, 81] width 5 height 5
checkbox input "false"
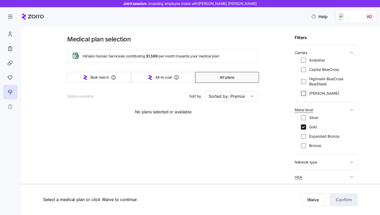
click at [304, 96] on input "[PERSON_NAME]" at bounding box center [303, 93] width 5 height 5
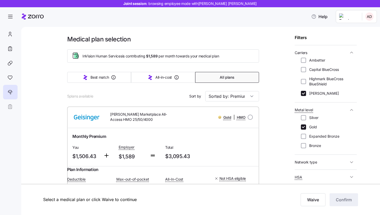
scroll to position [16, 0]
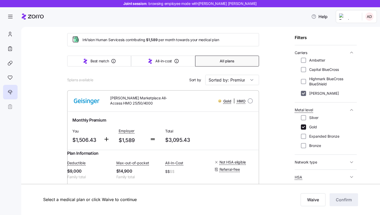
click at [304, 93] on input "[PERSON_NAME]" at bounding box center [303, 93] width 5 height 5
checkbox input "false"
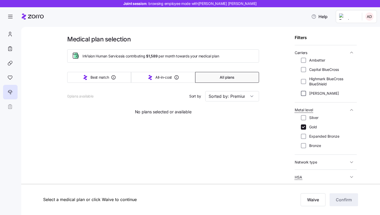
scroll to position [0, 0]
click at [302, 124] on input "Gold" at bounding box center [303, 126] width 5 height 5
checkbox input "false"
click at [303, 117] on input "Silver" at bounding box center [303, 117] width 5 height 5
checkbox input "true"
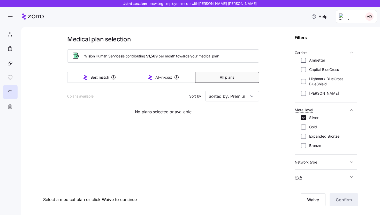
click at [301, 61] on input "Ambetter" at bounding box center [303, 60] width 5 height 5
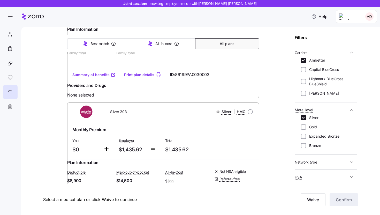
scroll to position [216, 0]
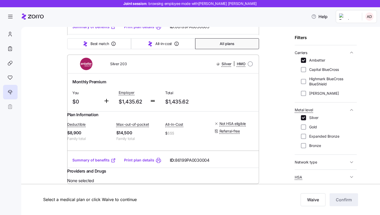
click at [96, 157] on link "Summary of benefits" at bounding box center [93, 159] width 43 height 5
click at [304, 63] on div "Ambetter Capital BlueCross Highmark BlueCross BlueShield [PERSON_NAME]" at bounding box center [326, 77] width 50 height 38
click at [305, 61] on input "Ambetter" at bounding box center [303, 60] width 5 height 5
checkbox input "false"
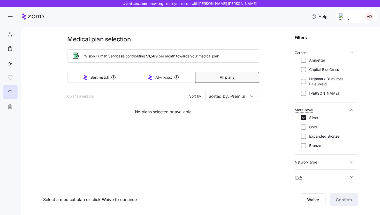
click at [305, 72] on div "Ambetter Capital BlueCross Highmark BlueCross BlueShield [PERSON_NAME]" at bounding box center [326, 77] width 50 height 38
click at [303, 70] on input "Capital BlueCross" at bounding box center [303, 69] width 5 height 5
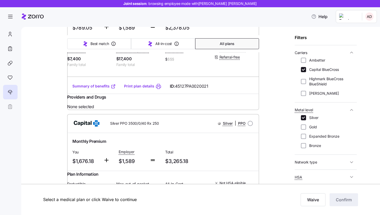
scroll to position [288, 0]
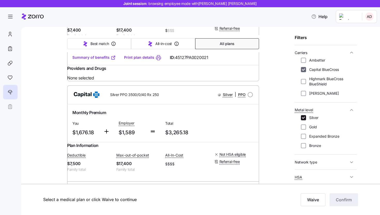
click at [303, 71] on input "Capital BlueCross" at bounding box center [303, 69] width 5 height 5
checkbox input "false"
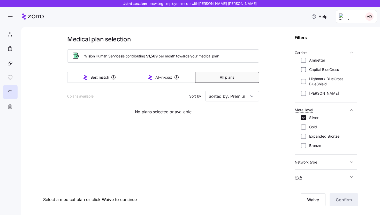
scroll to position [0, 0]
click at [304, 81] on input "Highmark BlueCross BlueShield" at bounding box center [303, 81] width 5 height 5
checkbox input "true"
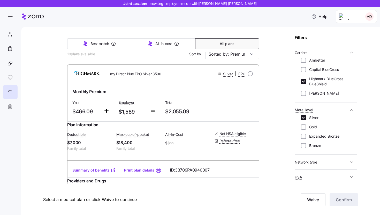
scroll to position [48, 0]
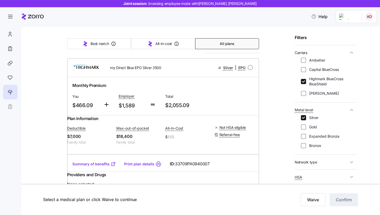
click at [103, 166] on link "Summary of benefits" at bounding box center [93, 163] width 43 height 5
